Goal: Information Seeking & Learning: Learn about a topic

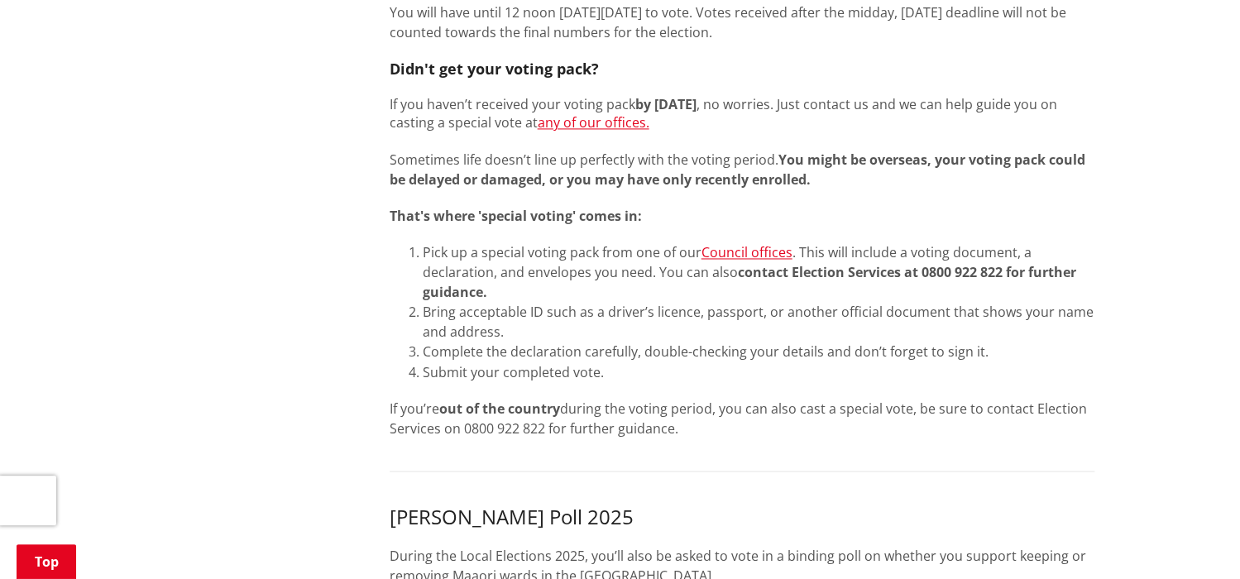
scroll to position [827, 0]
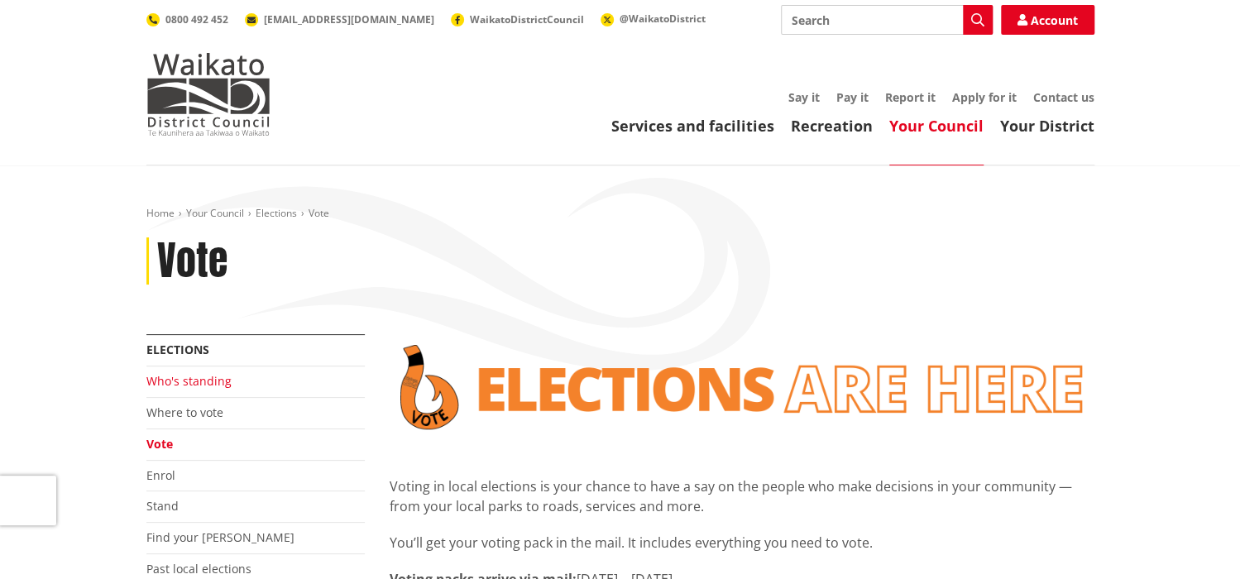
click at [184, 383] on link "Who's standing" at bounding box center [188, 381] width 85 height 16
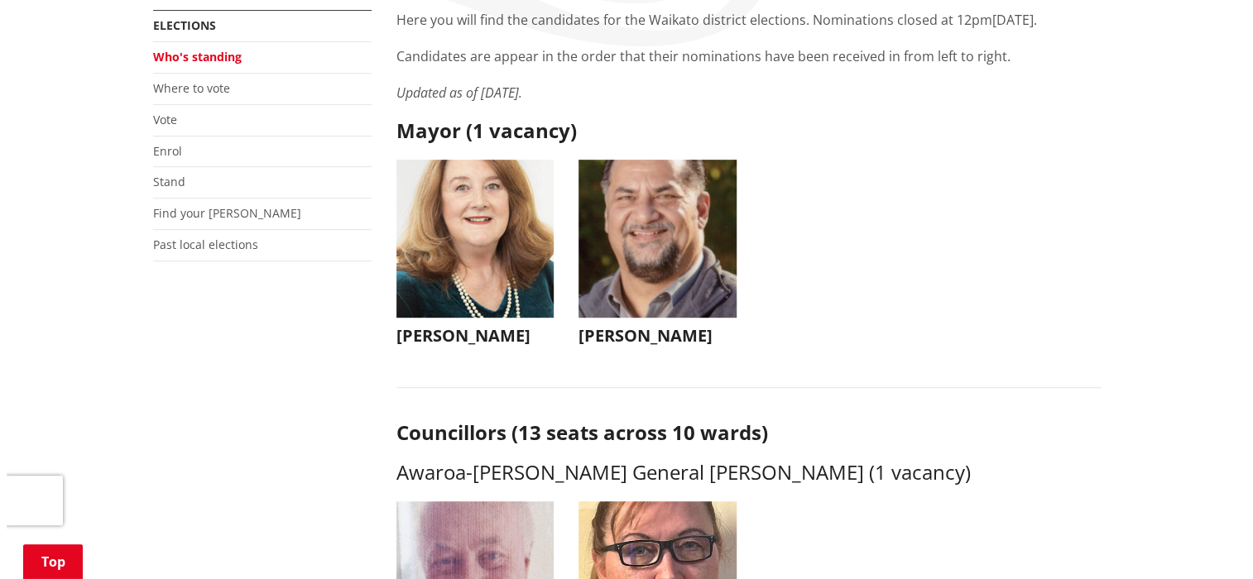
scroll to position [331, 0]
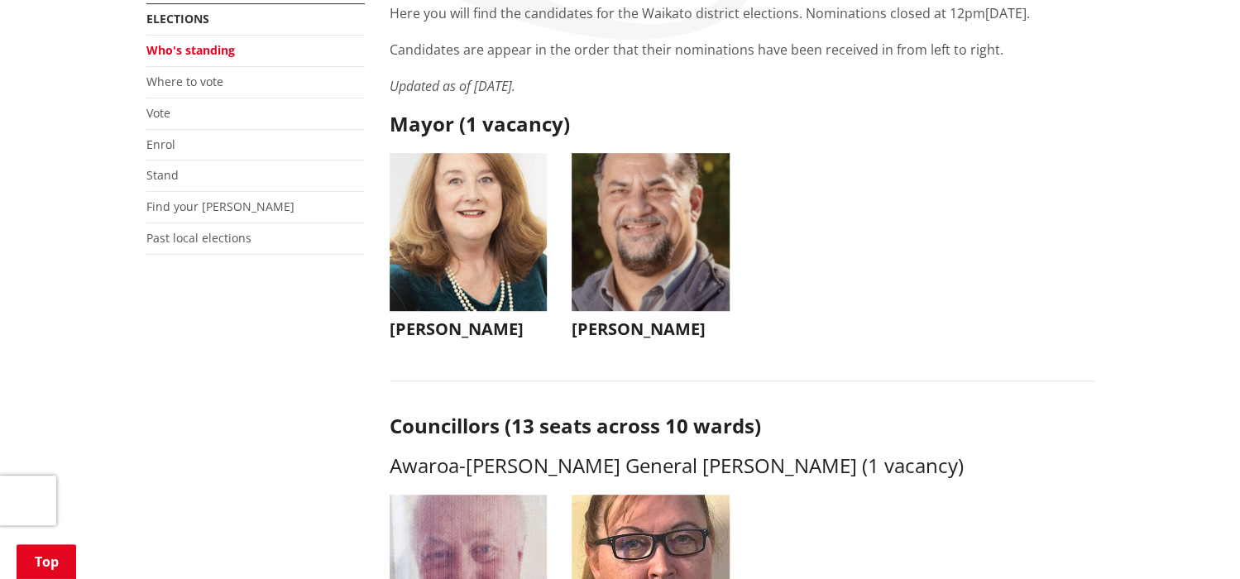
click at [428, 266] on img "button" at bounding box center [469, 232] width 158 height 158
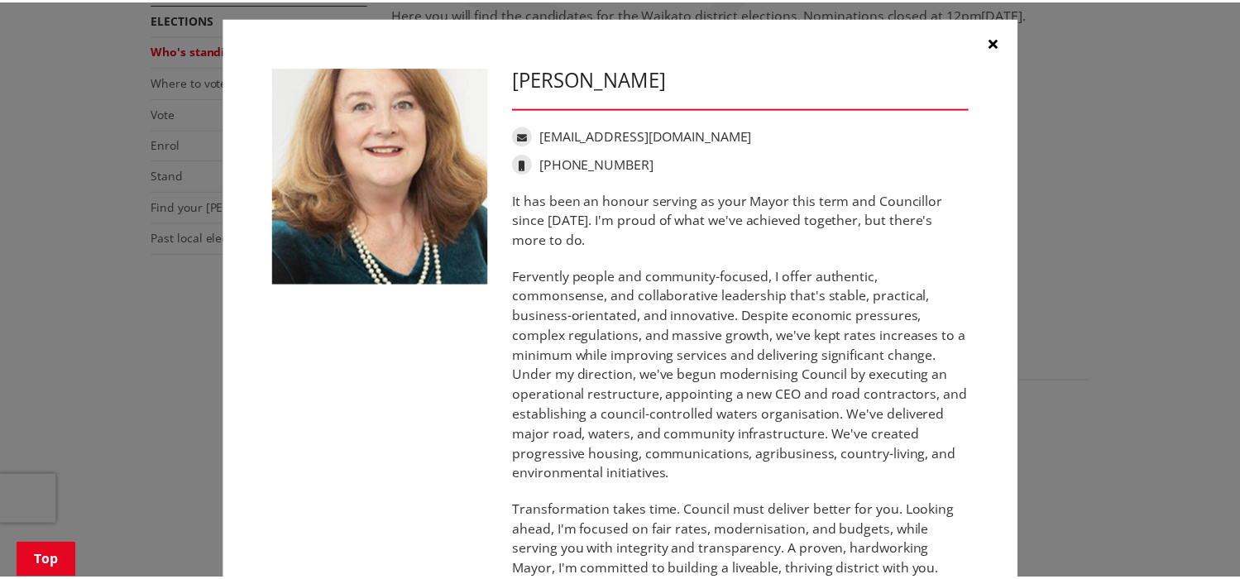
scroll to position [0, 0]
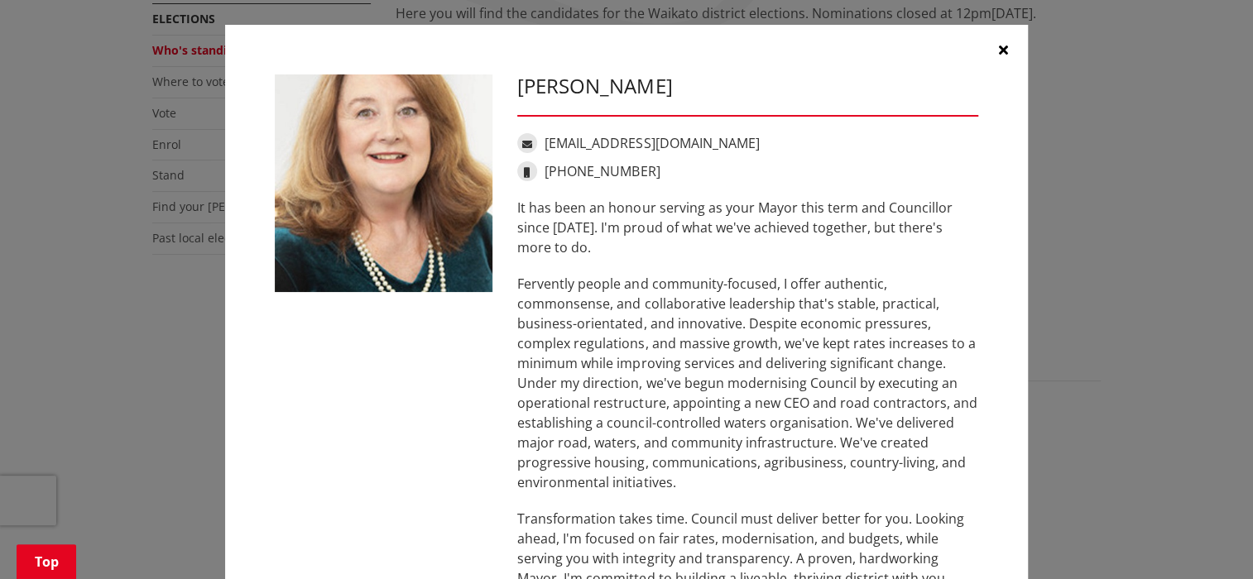
click at [999, 46] on icon "button" at bounding box center [1003, 49] width 9 height 13
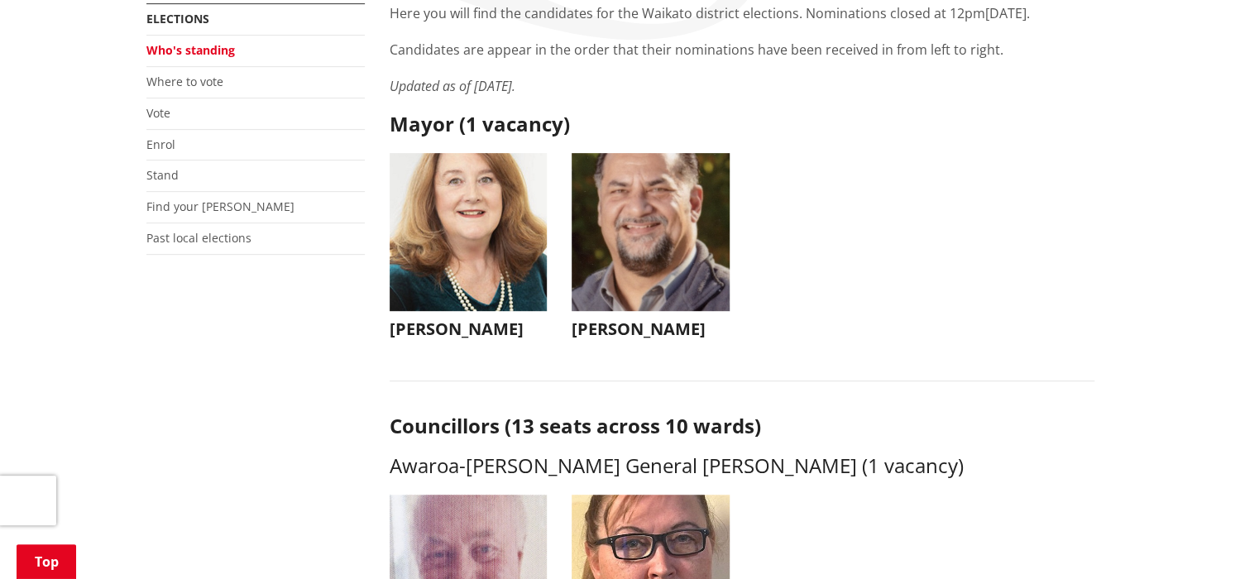
click at [624, 266] on img "button" at bounding box center [651, 232] width 158 height 158
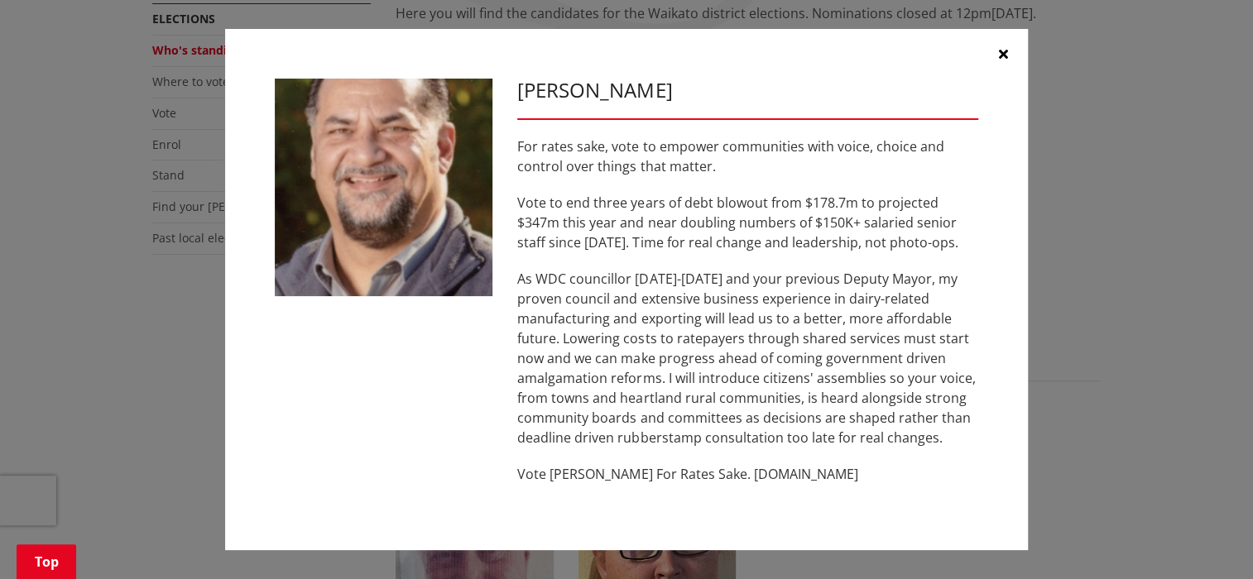
click at [1005, 49] on icon "button" at bounding box center [1003, 53] width 9 height 13
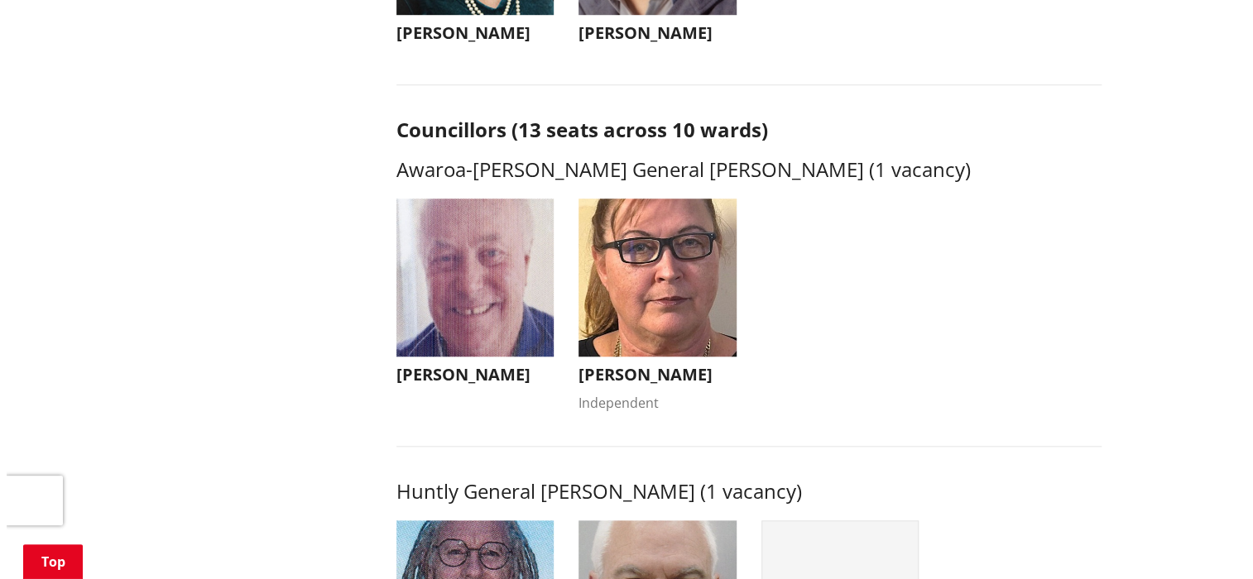
scroll to position [662, 0]
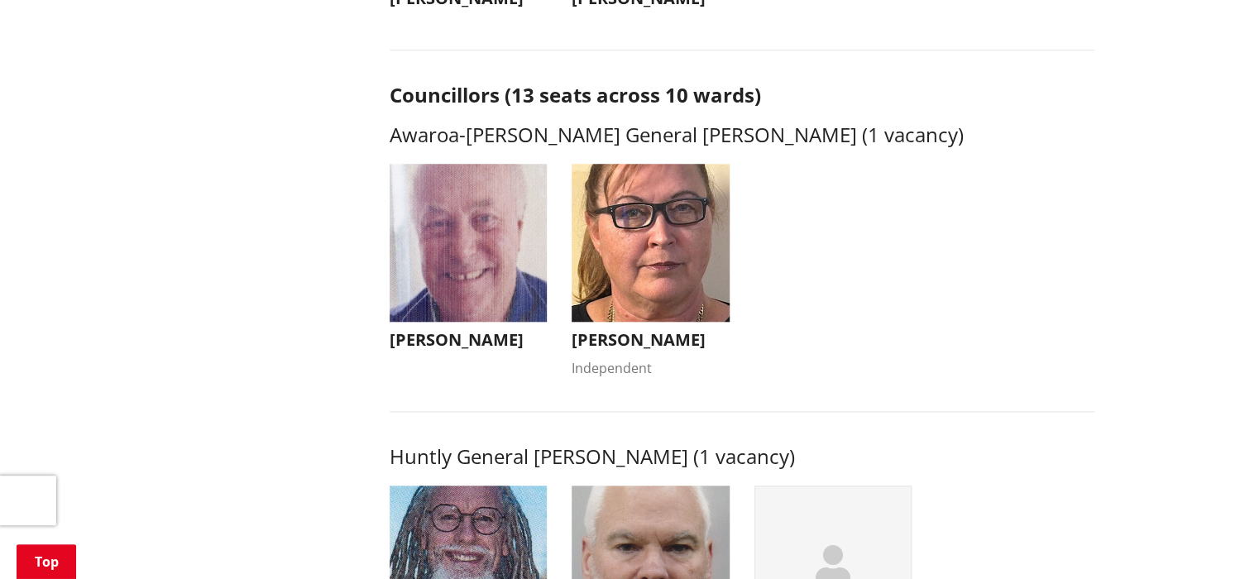
click at [464, 290] on img "button" at bounding box center [469, 243] width 158 height 158
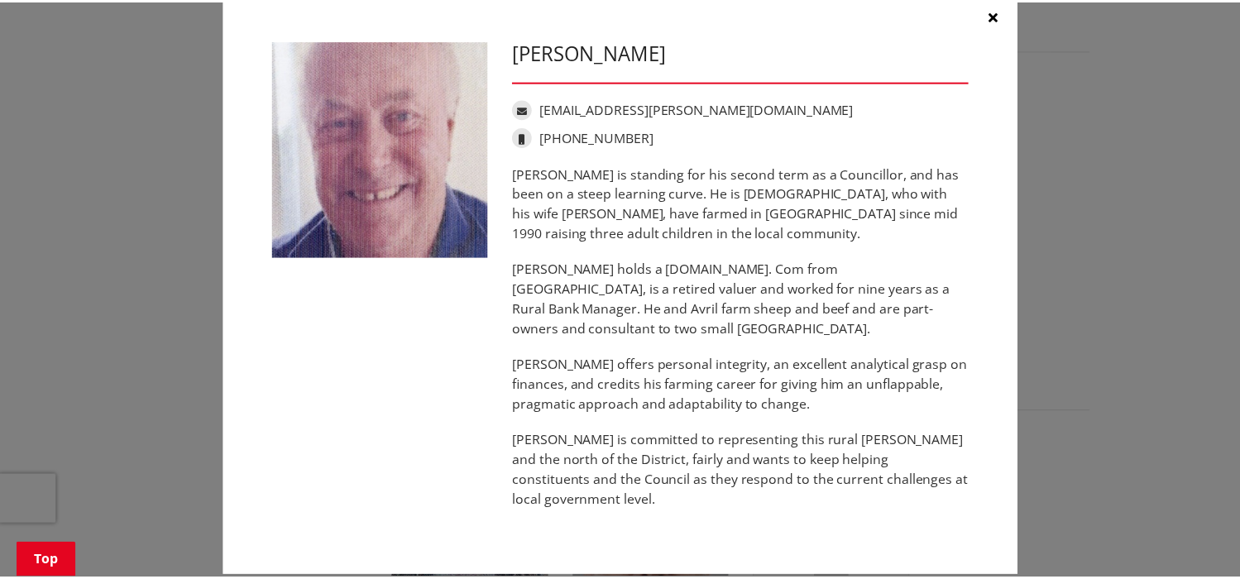
scroll to position [36, 0]
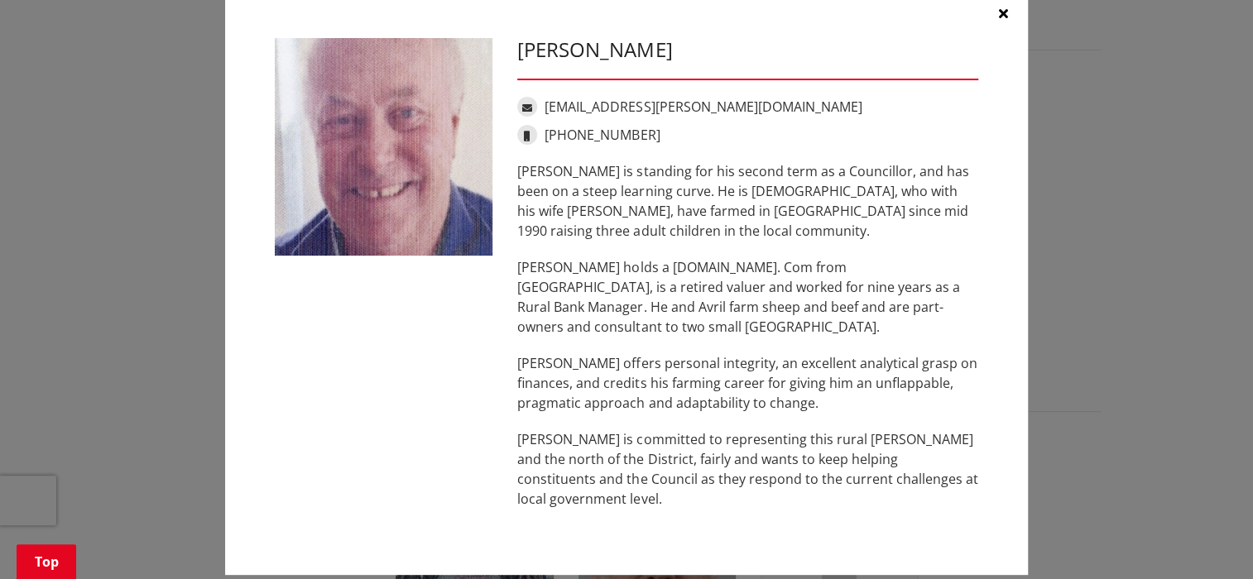
click at [999, 13] on icon "button" at bounding box center [1003, 13] width 9 height 13
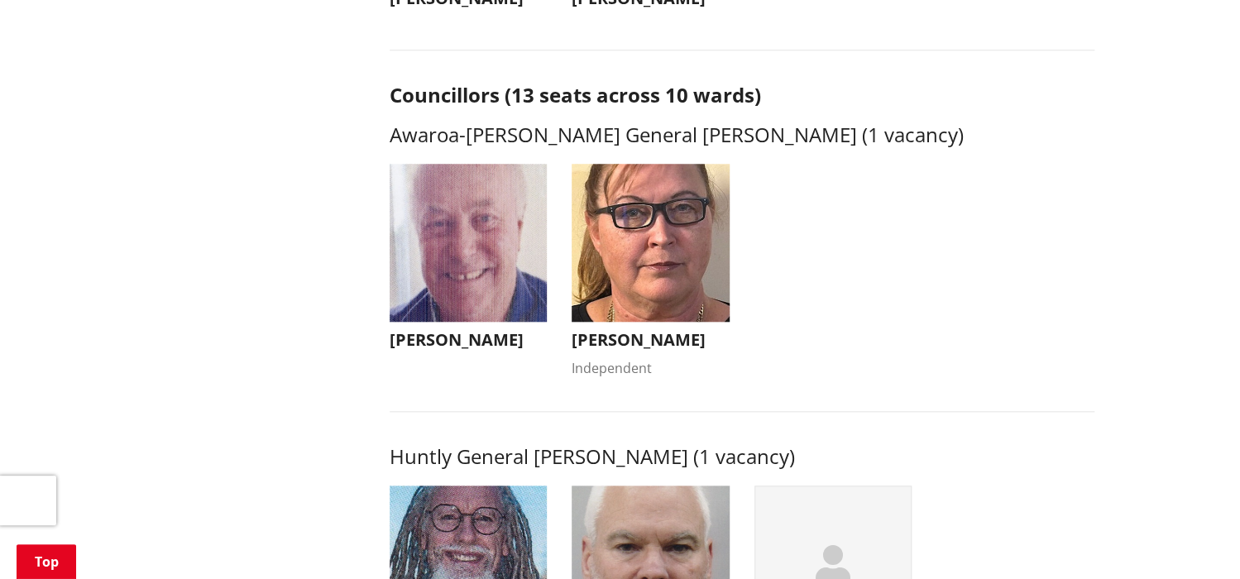
click at [628, 302] on img "button" at bounding box center [651, 243] width 158 height 158
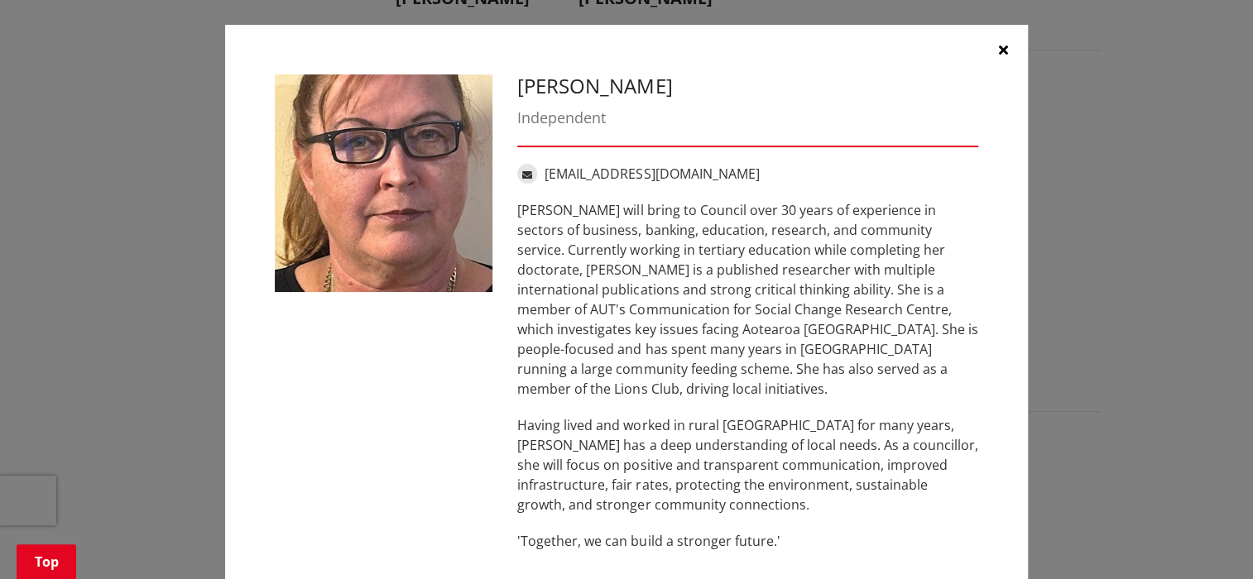
click at [999, 46] on icon "button" at bounding box center [1003, 49] width 9 height 13
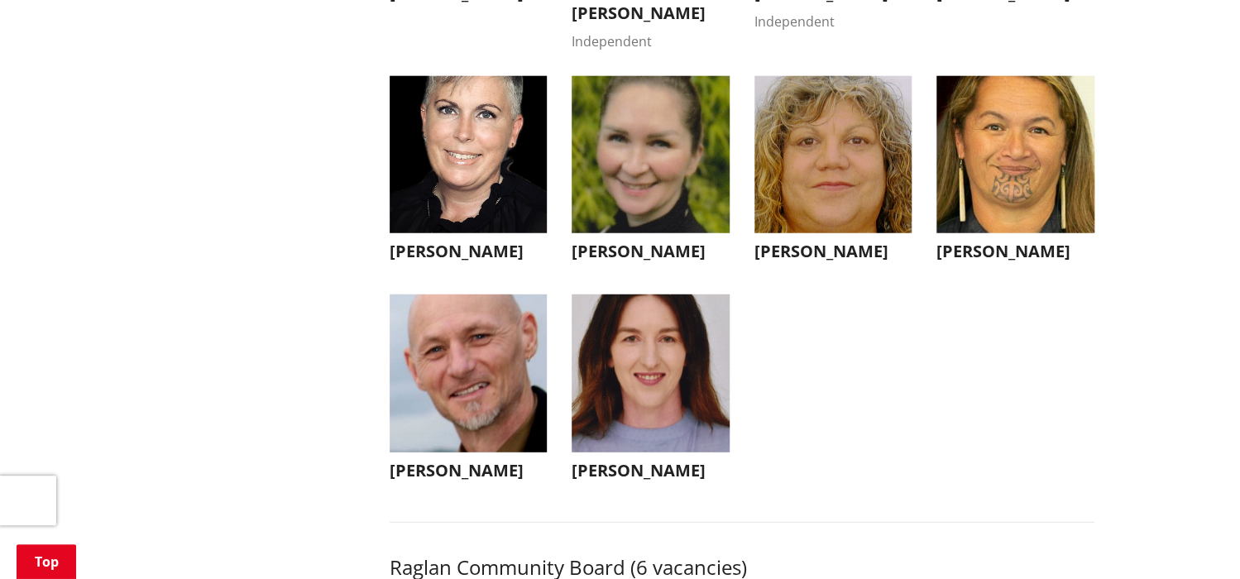
scroll to position [5296, 0]
